Goal: Information Seeking & Learning: Check status

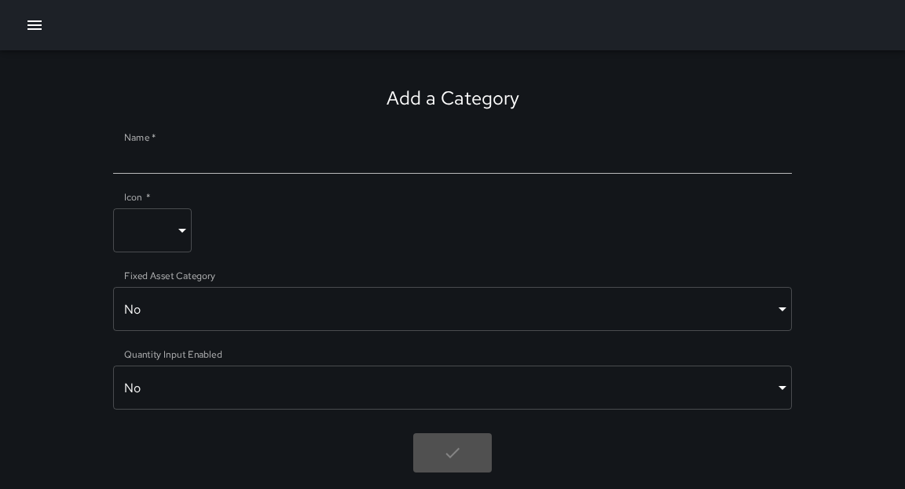
click at [34, 26] on icon "button" at bounding box center [34, 25] width 19 height 19
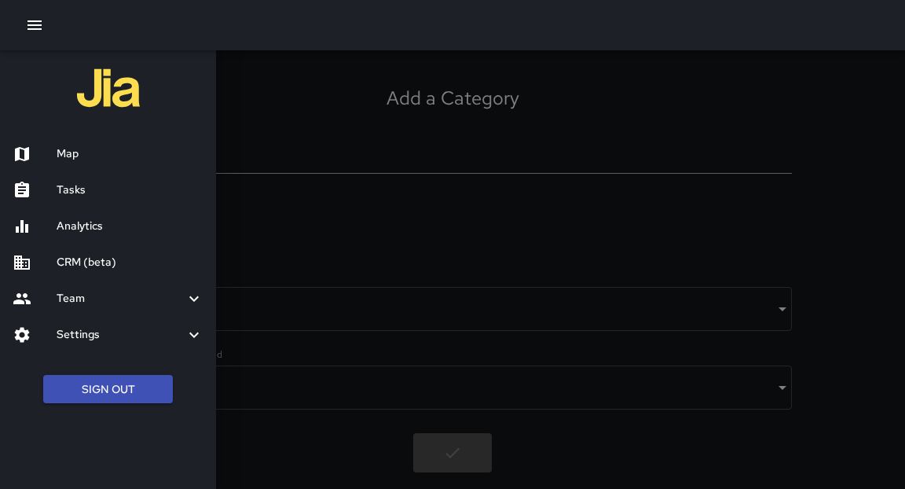
click at [105, 334] on h6 "Settings" at bounding box center [121, 334] width 128 height 17
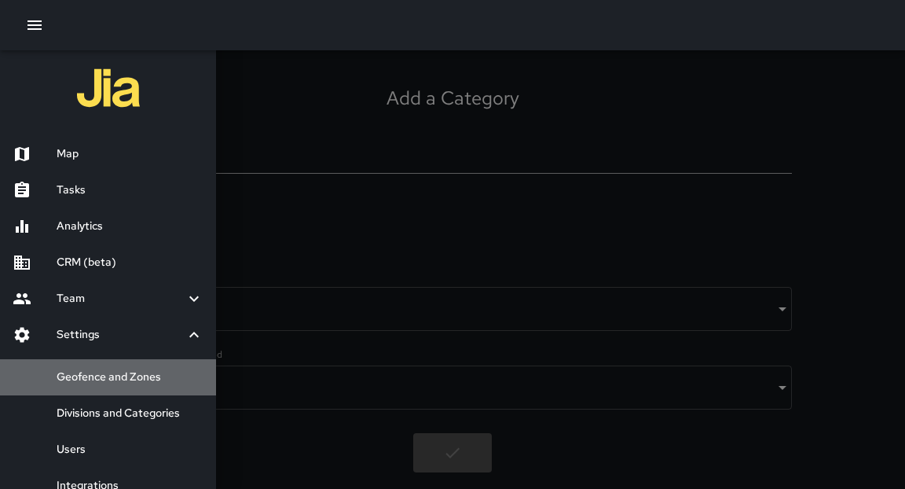
click at [141, 373] on h6 "Geofence and Zones" at bounding box center [130, 376] width 147 height 17
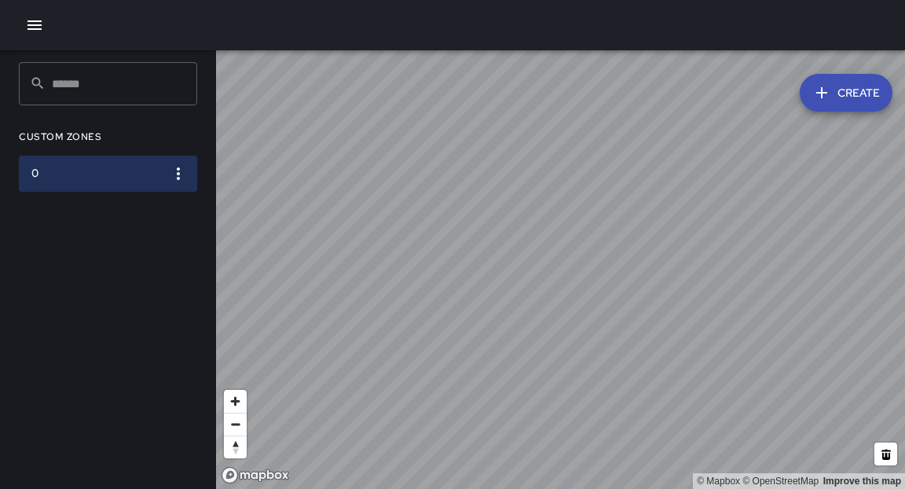
click at [181, 172] on icon "button" at bounding box center [178, 173] width 19 height 19
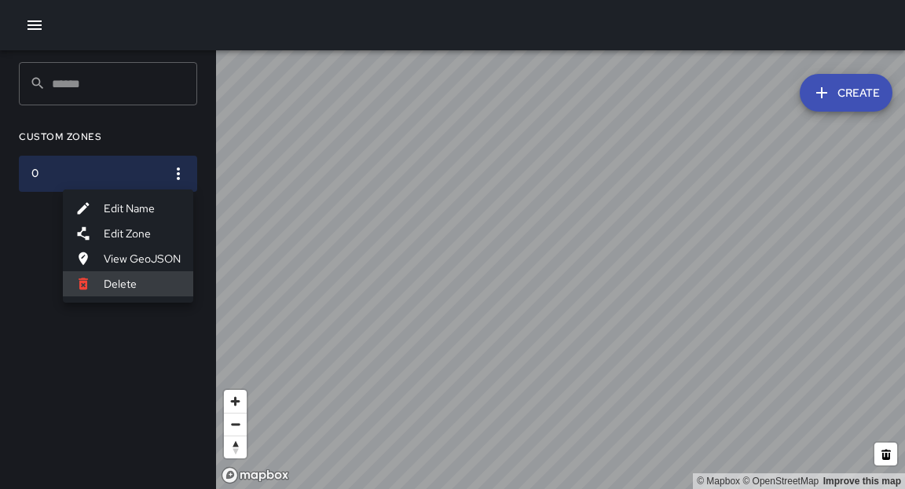
click at [115, 439] on div at bounding box center [452, 244] width 905 height 489
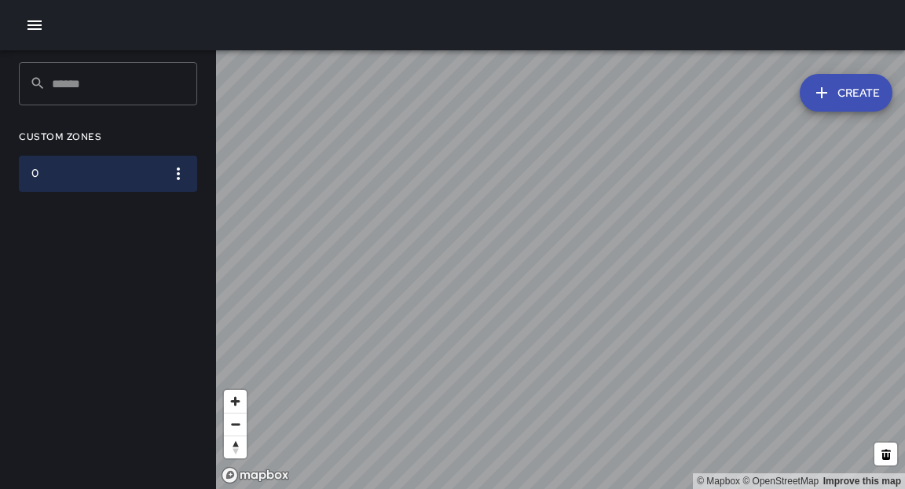
click at [37, 26] on icon "button" at bounding box center [34, 25] width 19 height 19
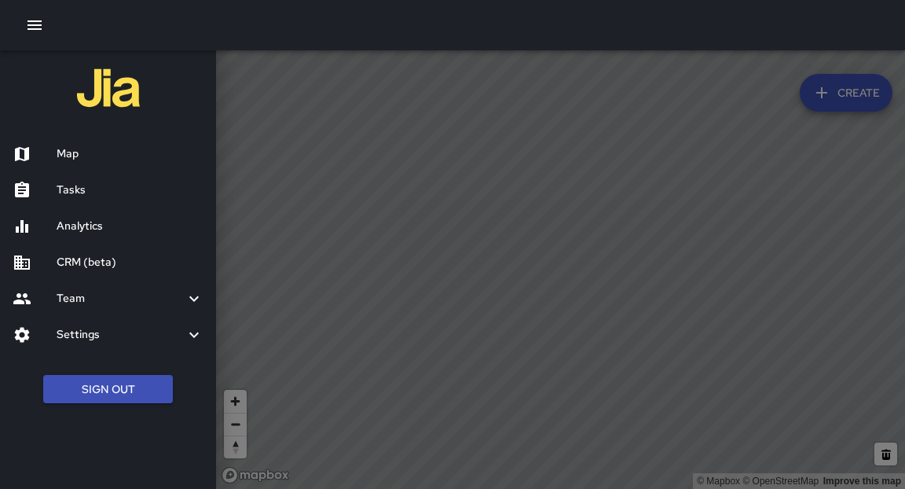
click at [199, 336] on icon at bounding box center [194, 334] width 19 height 19
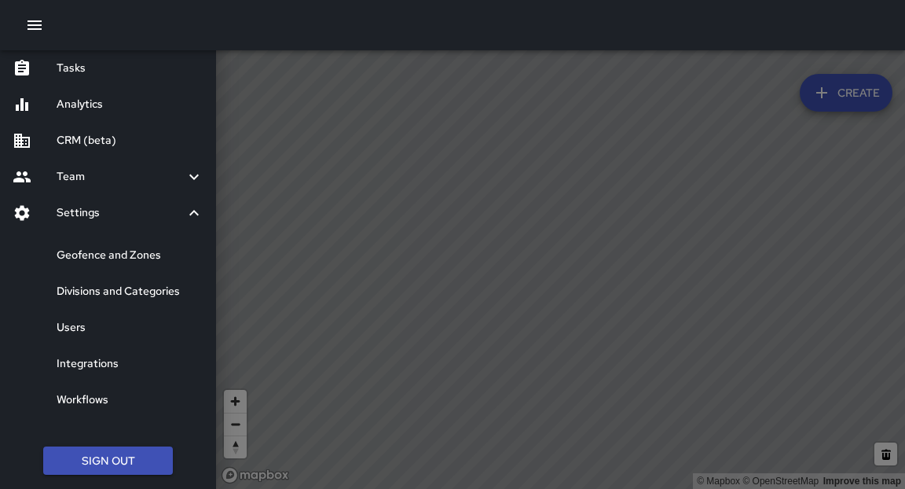
scroll to position [123, 0]
click at [67, 69] on h6 "Tasks" at bounding box center [130, 67] width 147 height 17
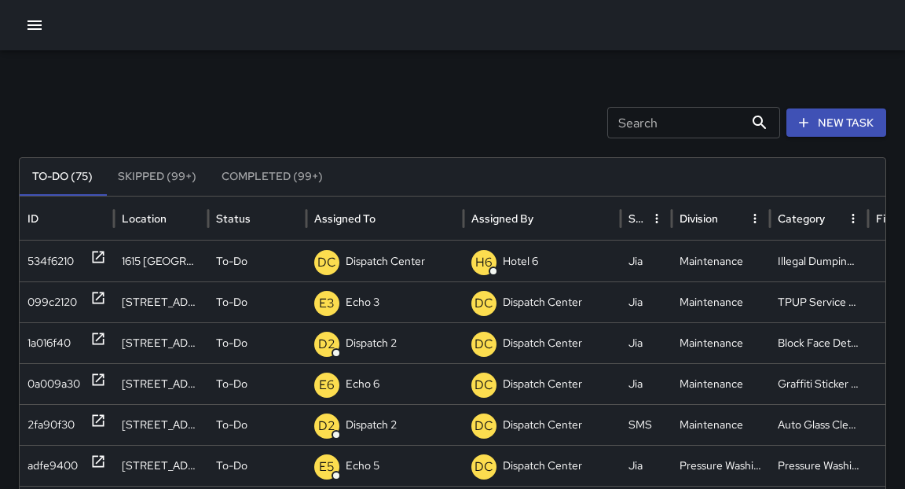
click at [29, 25] on icon "button" at bounding box center [34, 24] width 14 height 9
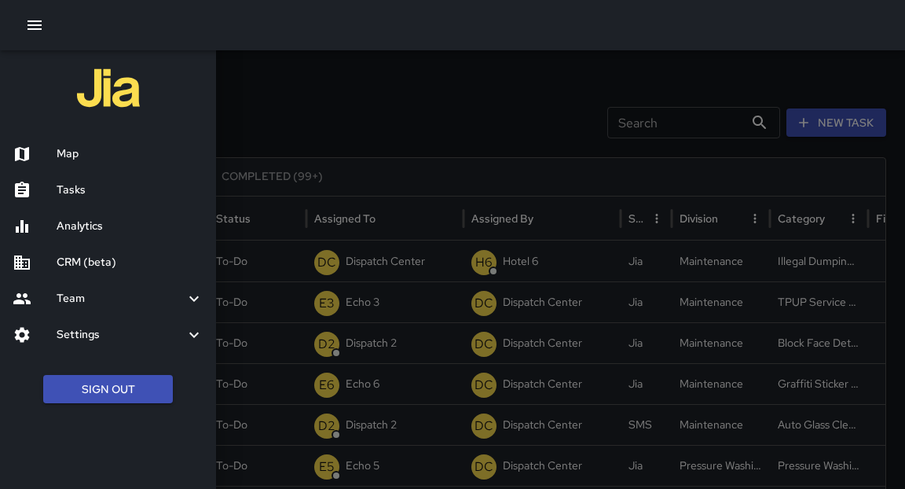
click at [82, 191] on h6 "Tasks" at bounding box center [130, 189] width 147 height 17
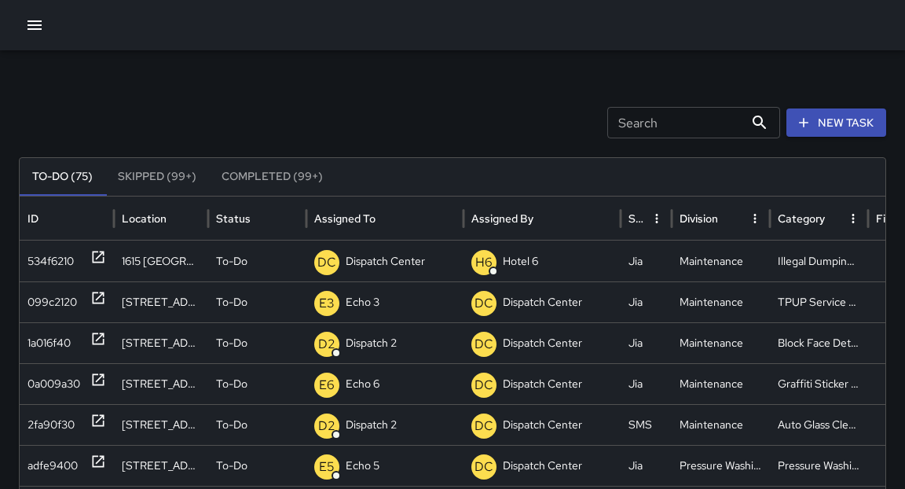
click at [24, 15] on button "button" at bounding box center [34, 24] width 31 height 31
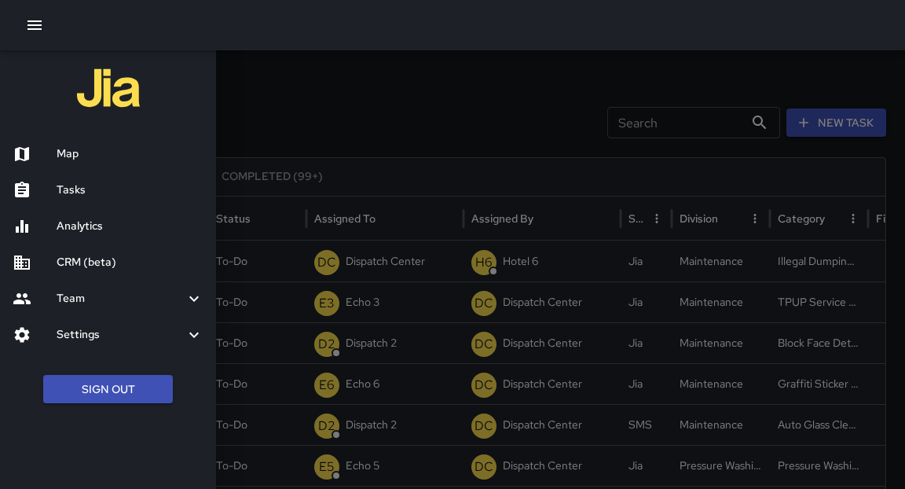
click at [75, 150] on h6 "Map" at bounding box center [130, 153] width 147 height 17
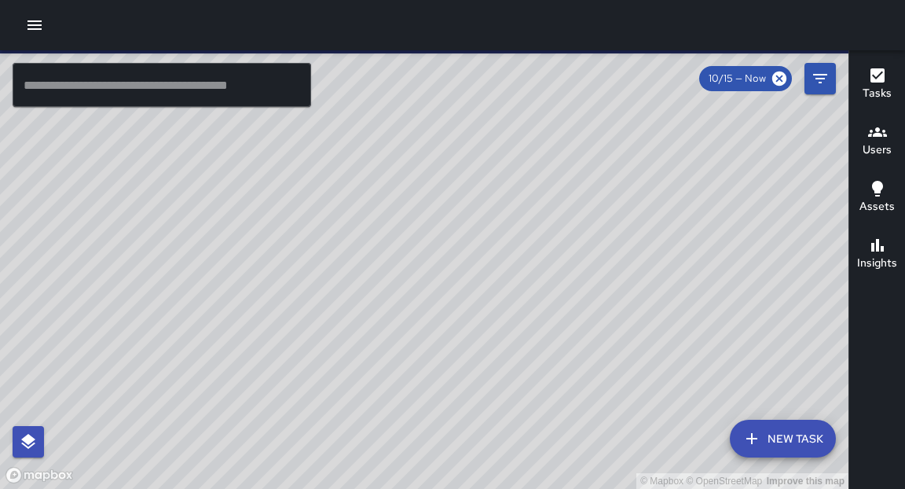
click at [793, 432] on button "New Task" at bounding box center [783, 439] width 106 height 38
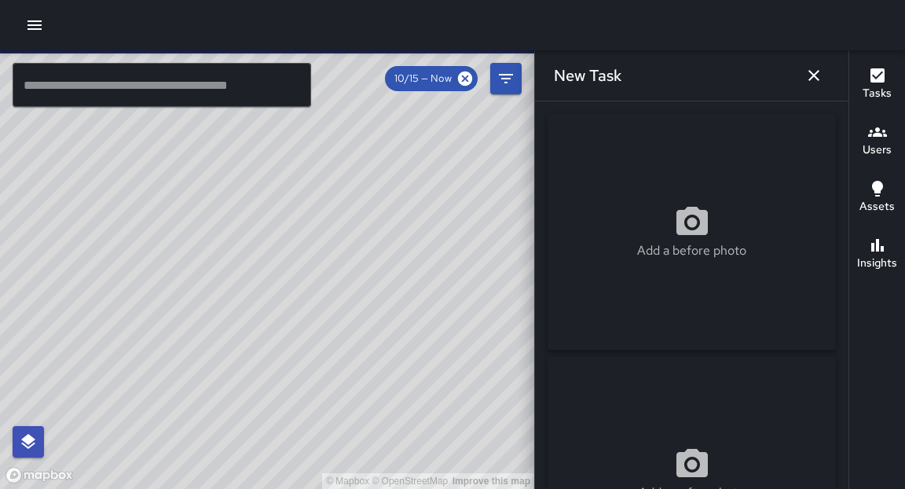
click at [842, 266] on div "Add a before photo Add an after photo Location Revert Address © Mapbox © OpenSt…" at bounding box center [691, 294] width 313 height 387
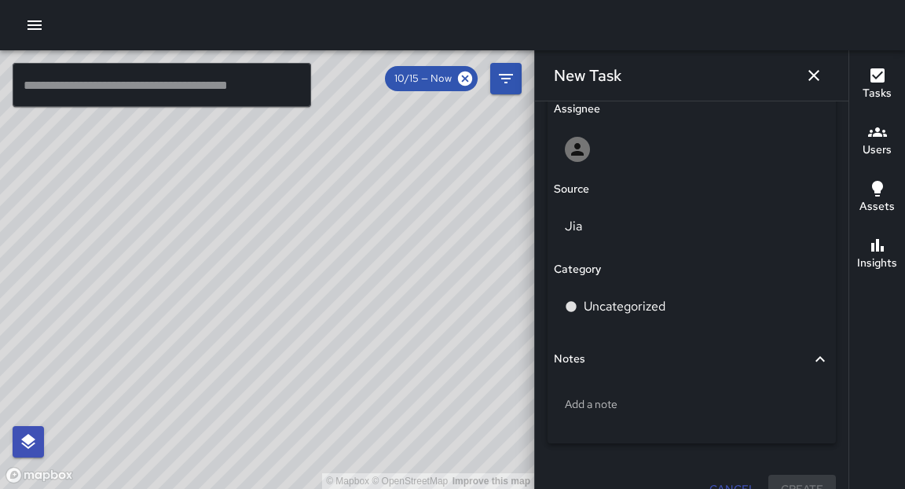
scroll to position [942, 0]
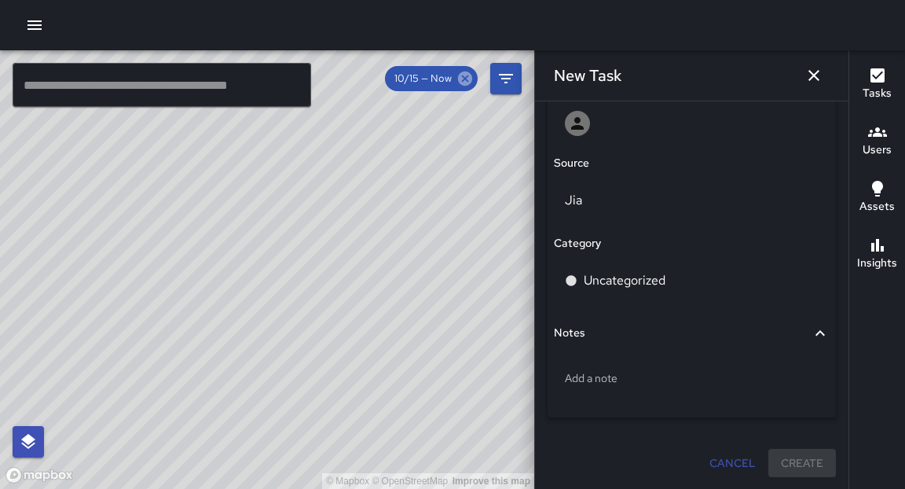
click at [459, 81] on icon at bounding box center [465, 78] width 14 height 14
drag, startPoint x: 372, startPoint y: 280, endPoint x: 434, endPoint y: 262, distance: 63.7
click at [434, 262] on div "© Mapbox © OpenStreetMap Improve this map" at bounding box center [267, 269] width 534 height 438
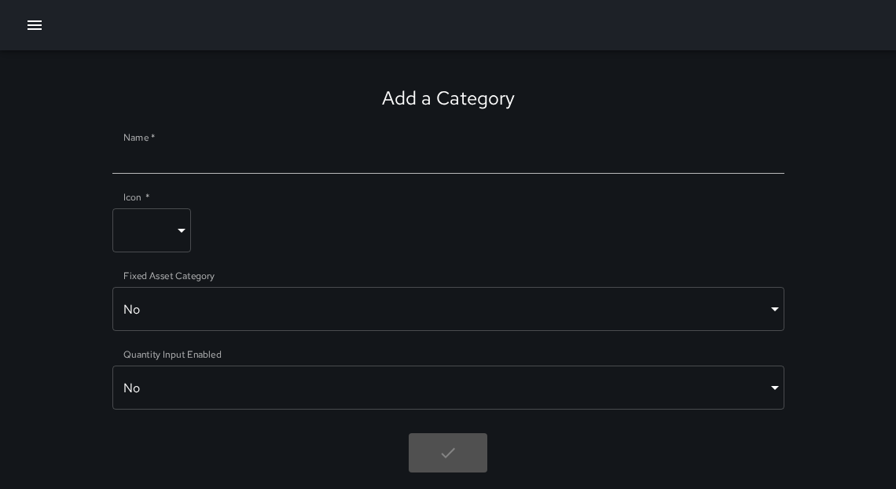
click at [27, 31] on icon "button" at bounding box center [34, 25] width 19 height 19
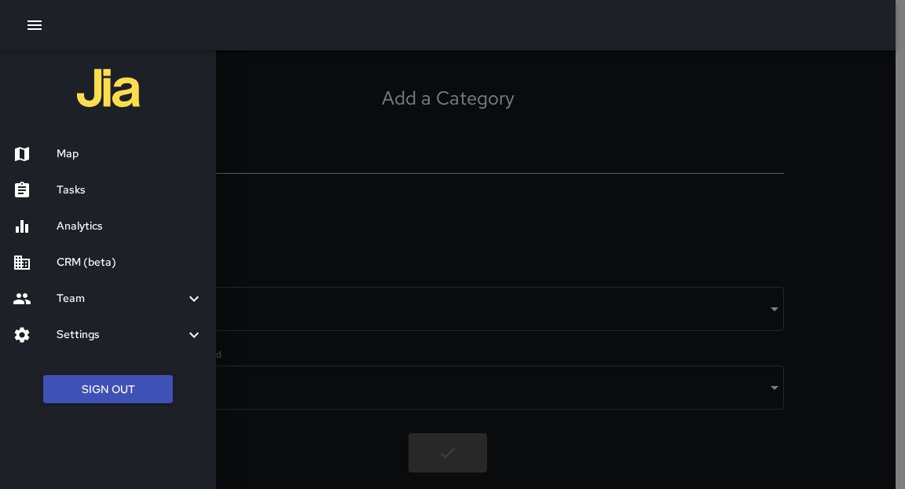
click at [83, 162] on h6 "Map" at bounding box center [130, 153] width 147 height 17
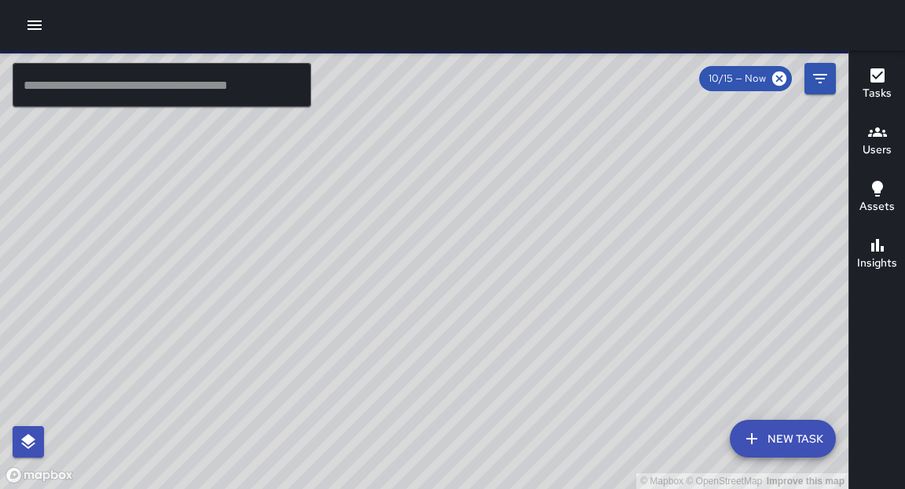
drag, startPoint x: 195, startPoint y: 86, endPoint x: 187, endPoint y: 87, distance: 7.9
click at [195, 86] on input "text" at bounding box center [162, 85] width 299 height 44
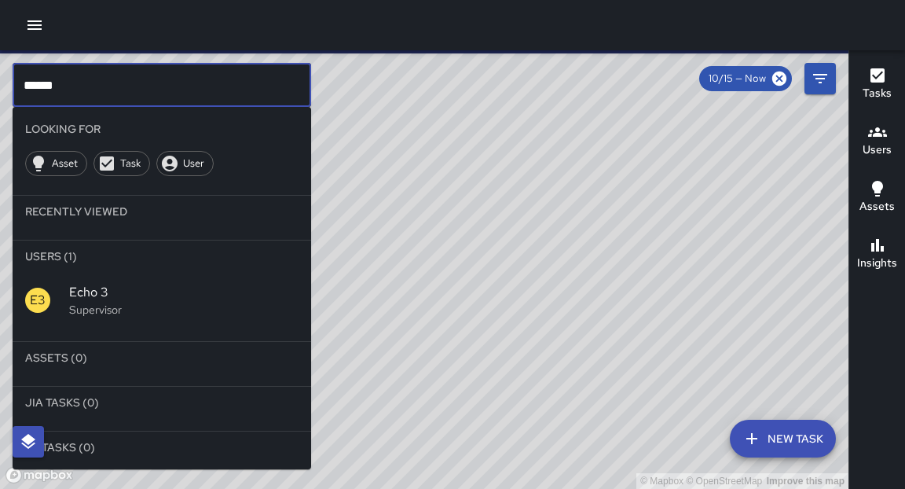
click at [108, 300] on span "Echo 3" at bounding box center [183, 292] width 229 height 19
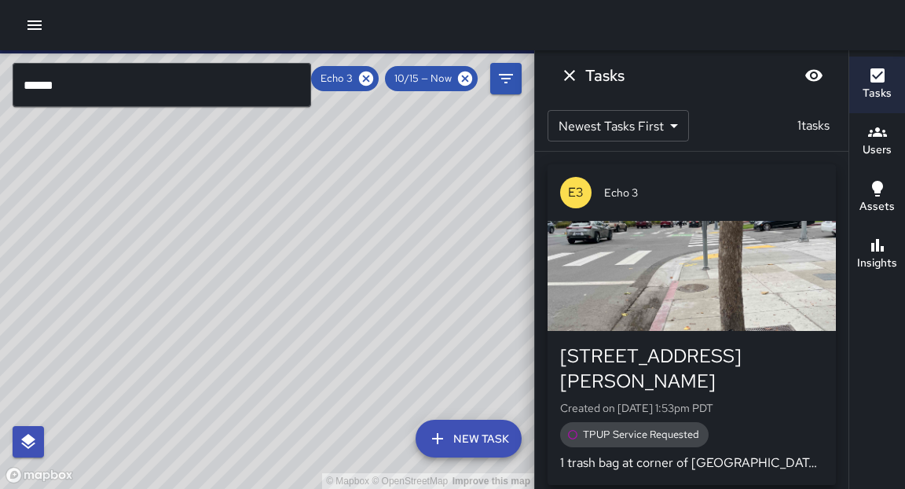
drag, startPoint x: 349, startPoint y: 223, endPoint x: 330, endPoint y: 335, distance: 113.9
click at [330, 335] on div "© Mapbox © OpenStreetMap Improve this map" at bounding box center [267, 269] width 534 height 438
drag, startPoint x: 320, startPoint y: 402, endPoint x: 339, endPoint y: 261, distance: 142.8
click at [355, 246] on div "© Mapbox © OpenStreetMap Improve this map" at bounding box center [267, 269] width 534 height 438
click at [246, 96] on input "******" at bounding box center [162, 85] width 299 height 44
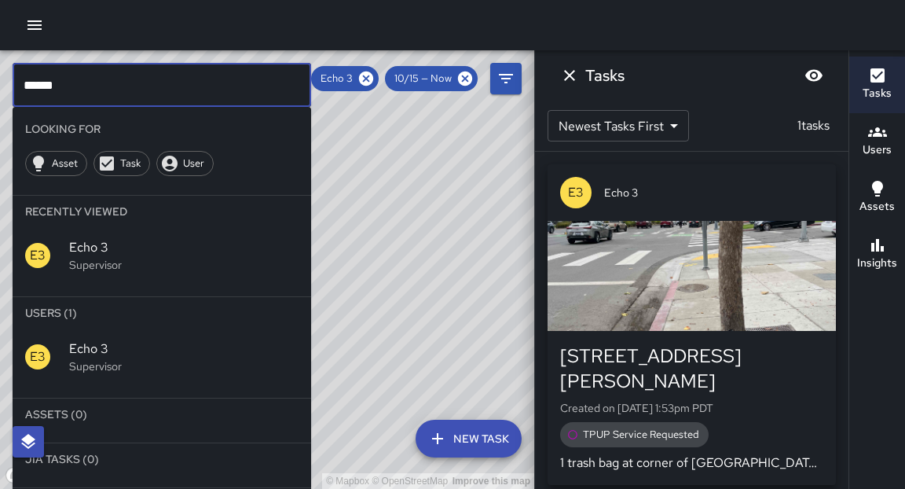
click at [246, 96] on input "******" at bounding box center [162, 85] width 299 height 44
click at [245, 96] on input "******" at bounding box center [162, 85] width 299 height 44
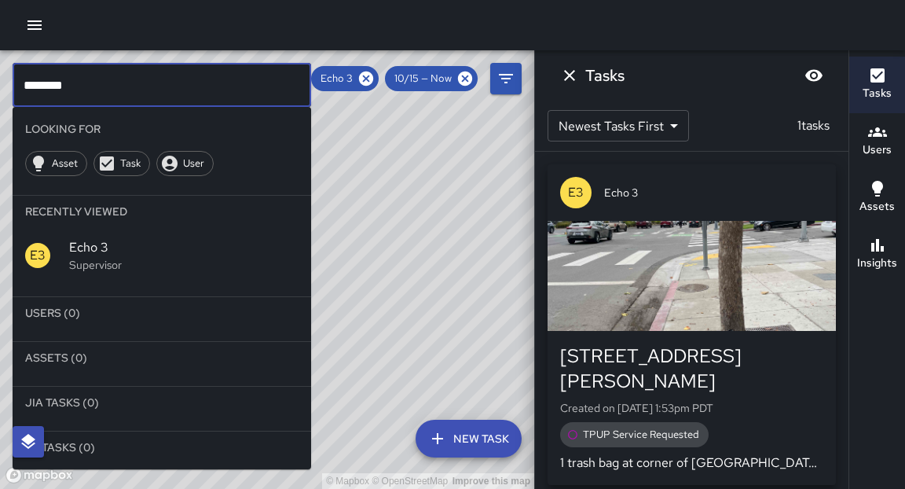
click at [171, 104] on input "********" at bounding box center [162, 85] width 299 height 44
drag, startPoint x: 372, startPoint y: 75, endPoint x: 214, endPoint y: 90, distance: 158.6
click at [371, 75] on icon at bounding box center [366, 78] width 14 height 14
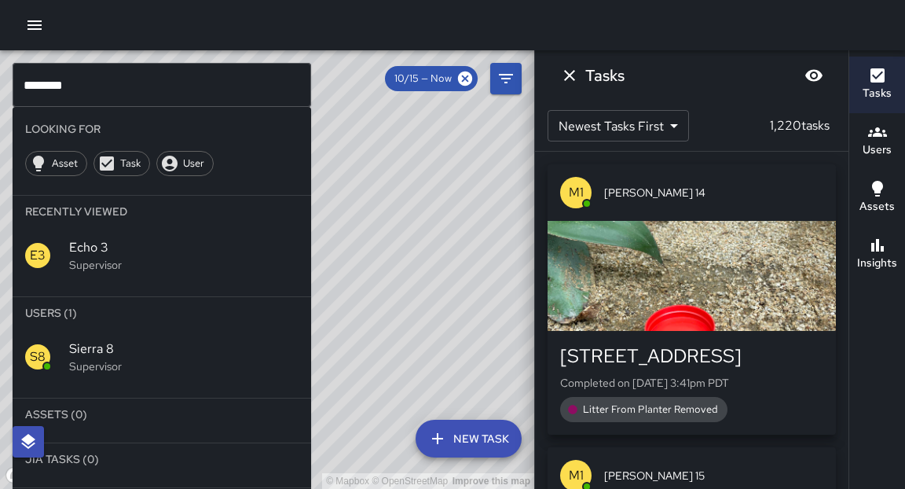
click at [211, 92] on input "********" at bounding box center [162, 85] width 299 height 44
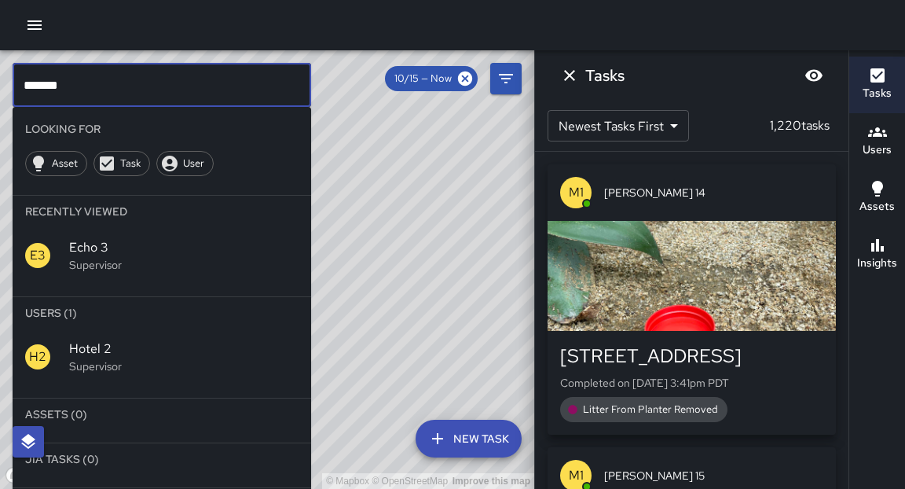
type input "*******"
click at [136, 362] on p "Supervisor" at bounding box center [183, 366] width 229 height 16
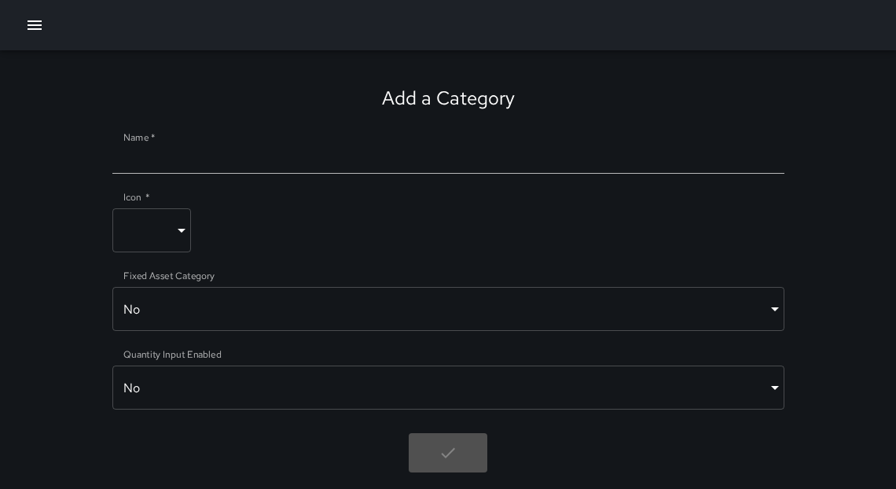
click at [27, 18] on icon "button" at bounding box center [34, 25] width 19 height 19
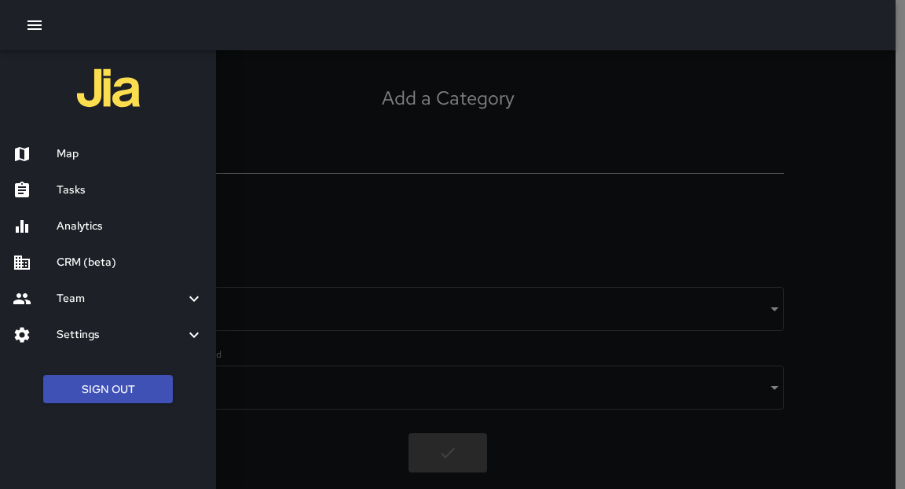
click at [102, 265] on h6 "CRM (beta)" at bounding box center [130, 262] width 147 height 17
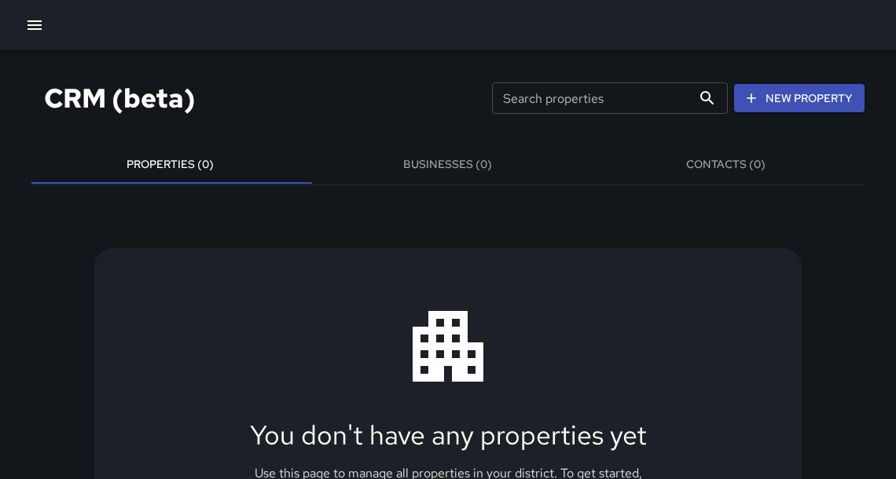
click at [490, 170] on button "Businesses (0)" at bounding box center [447, 165] width 277 height 38
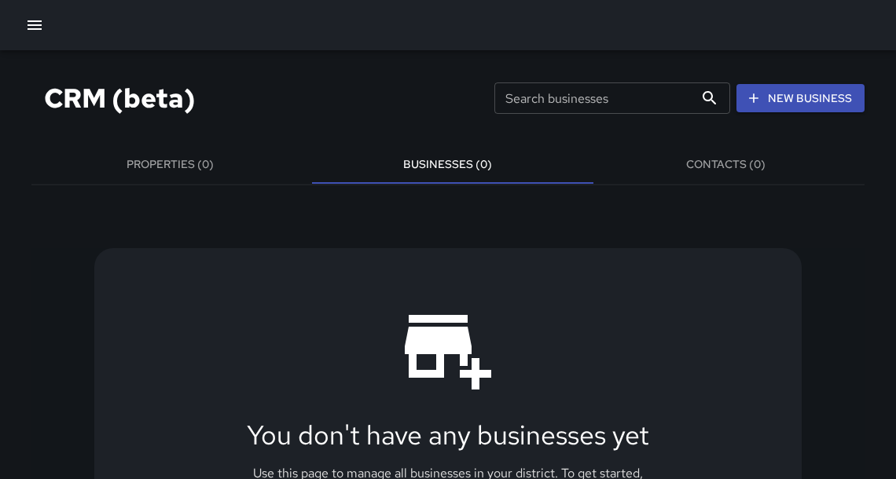
click at [39, 19] on icon "button" at bounding box center [34, 25] width 19 height 19
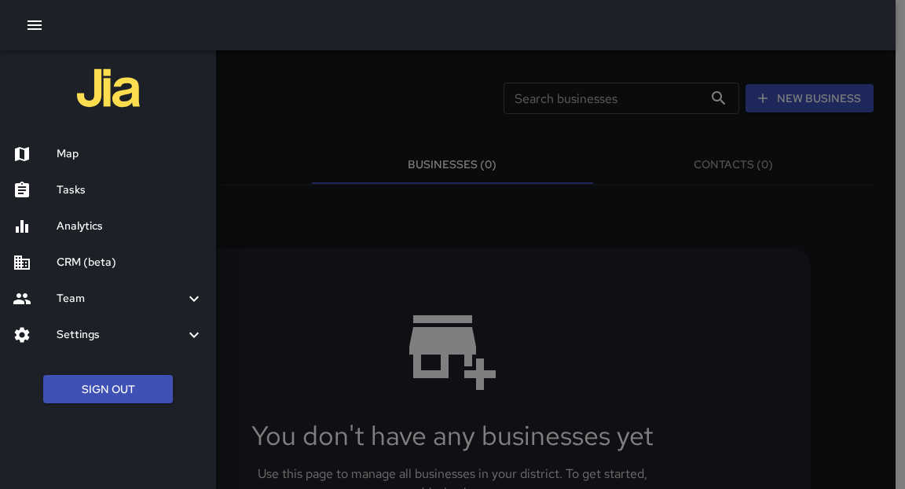
click at [93, 228] on h6 "Analytics" at bounding box center [130, 226] width 147 height 17
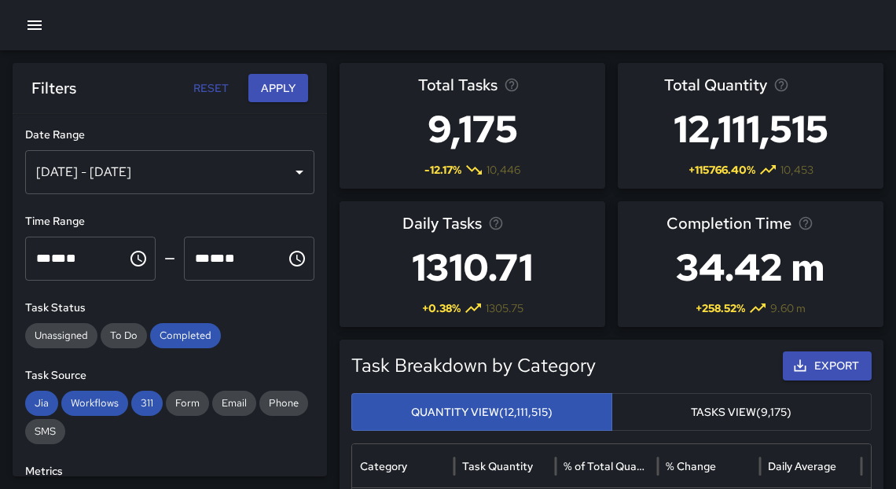
click at [169, 171] on div "Oct 09, 2025 - Oct 15, 2025" at bounding box center [169, 172] width 289 height 44
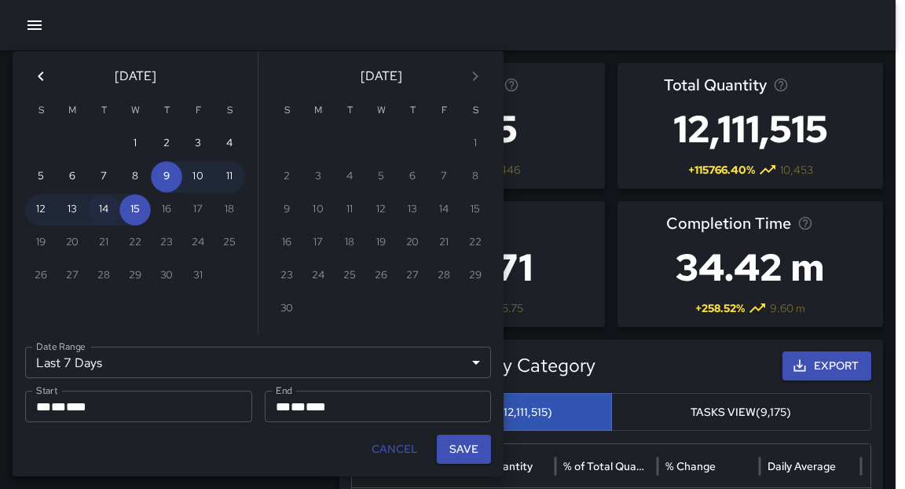
click at [109, 217] on button "14" at bounding box center [103, 209] width 31 height 31
type input "******"
type input "**********"
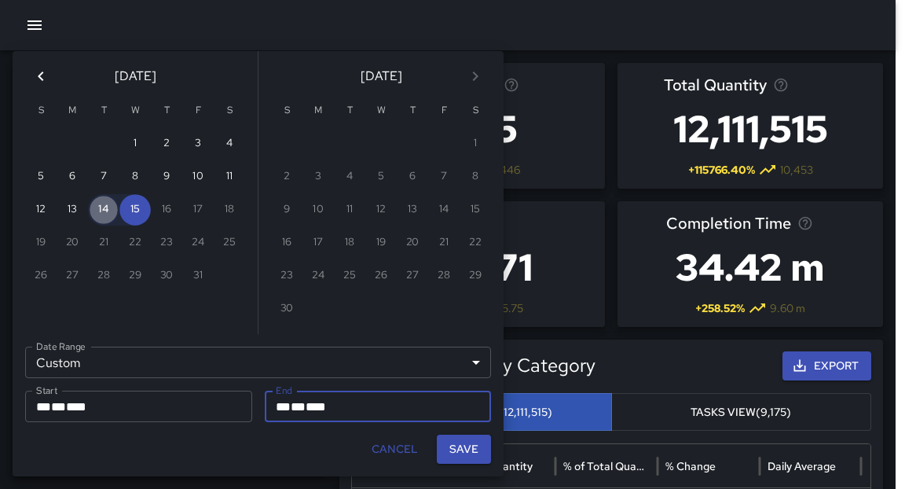
click at [109, 217] on button "14" at bounding box center [103, 209] width 31 height 31
type input "**********"
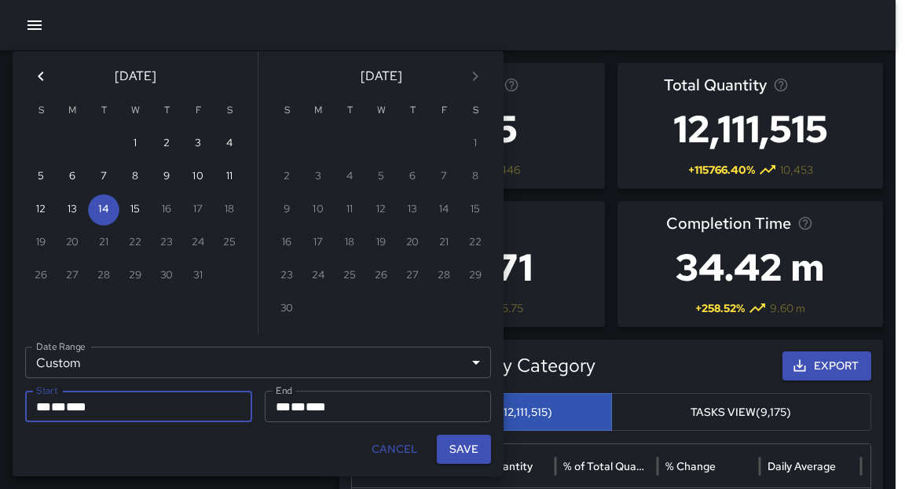
click at [471, 445] on button "Save" at bounding box center [464, 448] width 54 height 29
type input "**********"
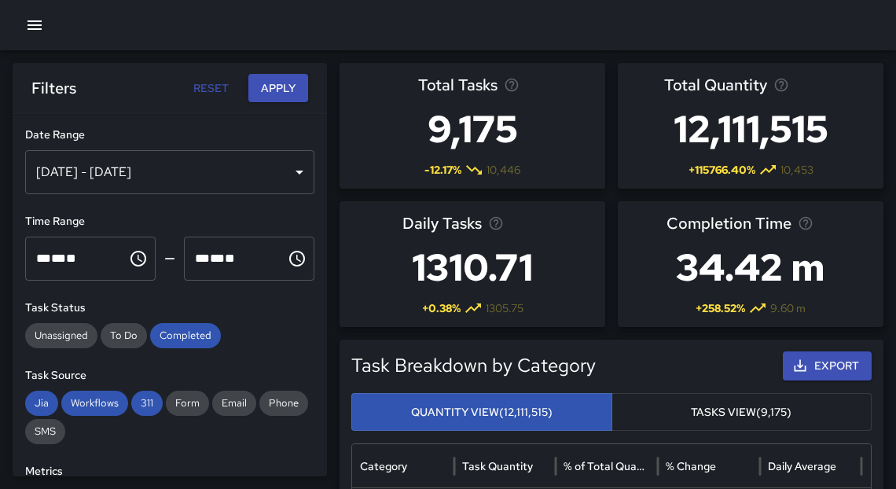
click at [27, 20] on icon "button" at bounding box center [34, 25] width 19 height 19
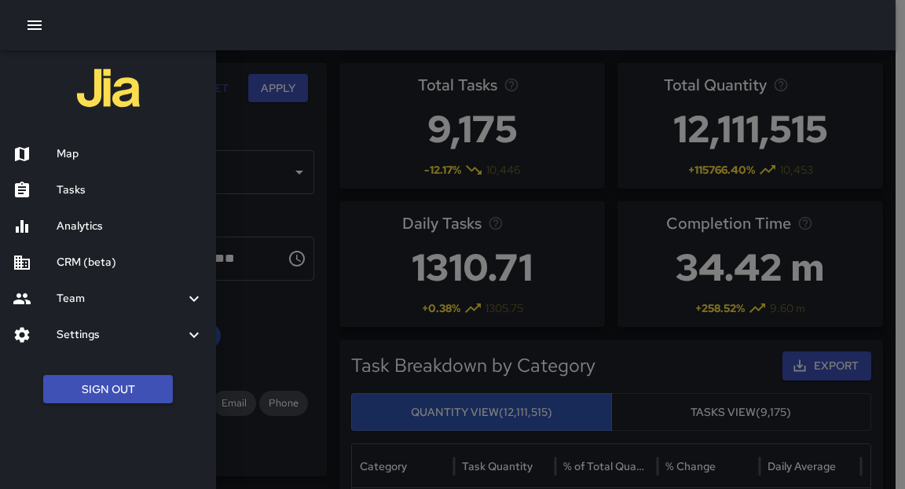
click at [105, 214] on div "Analytics" at bounding box center [108, 226] width 216 height 36
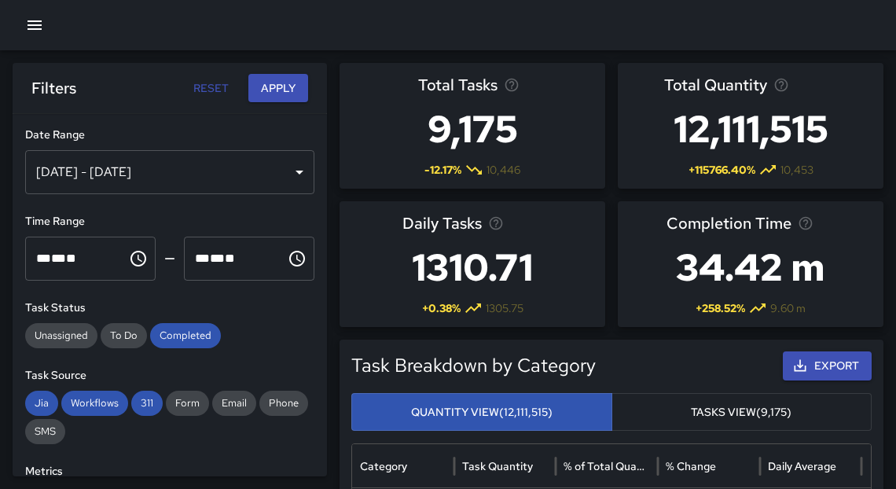
click at [272, 96] on button "Apply" at bounding box center [278, 88] width 60 height 29
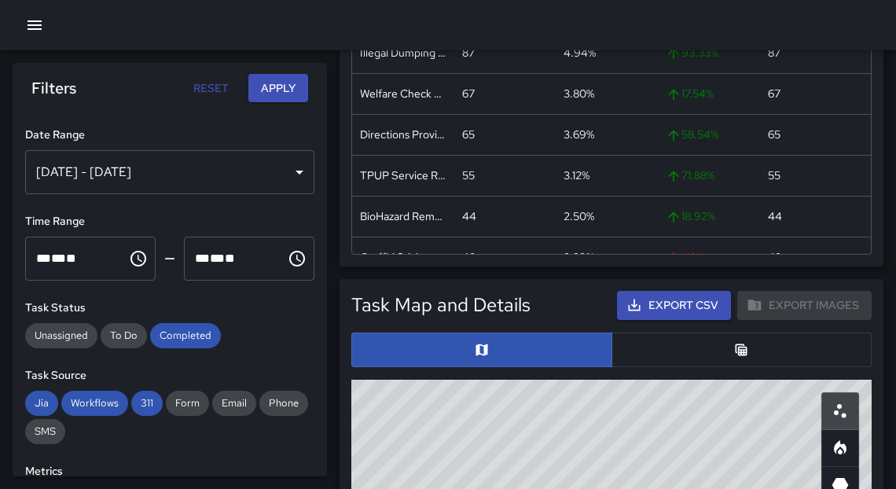
scroll to position [738, 0]
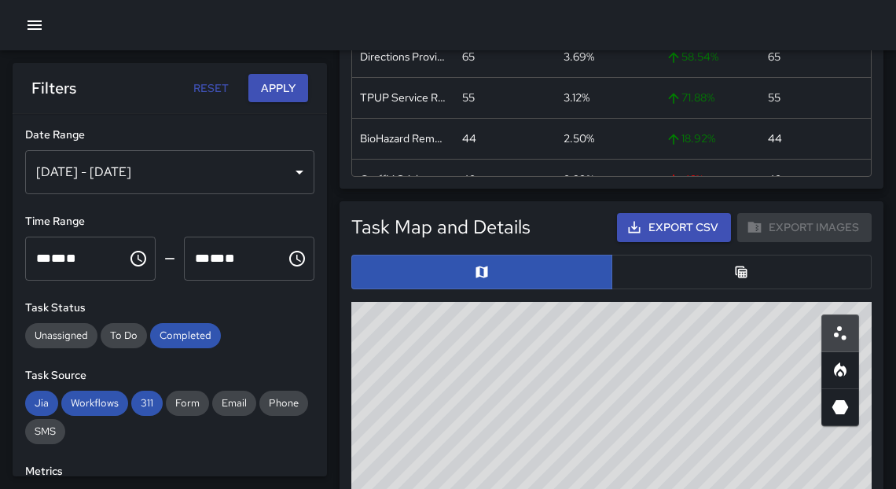
click at [734, 278] on button "button" at bounding box center [741, 272] width 261 height 35
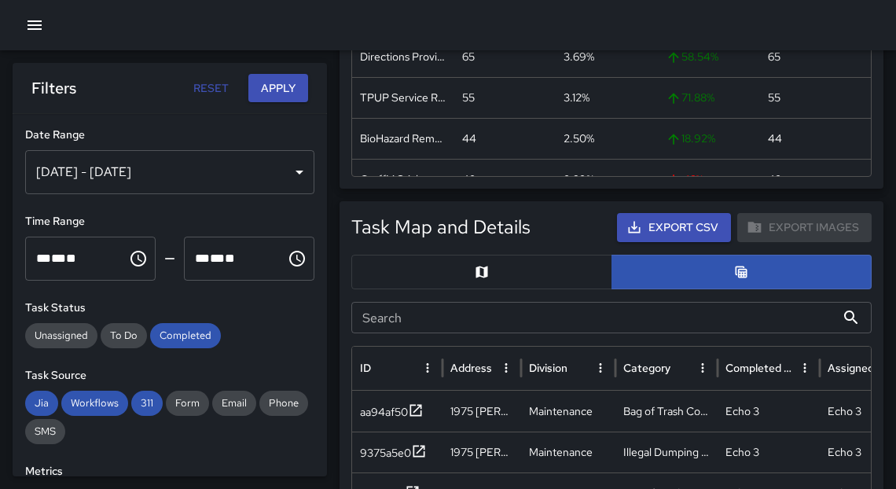
click at [694, 231] on button "Export CSV" at bounding box center [674, 227] width 114 height 29
